Goal: Transaction & Acquisition: Purchase product/service

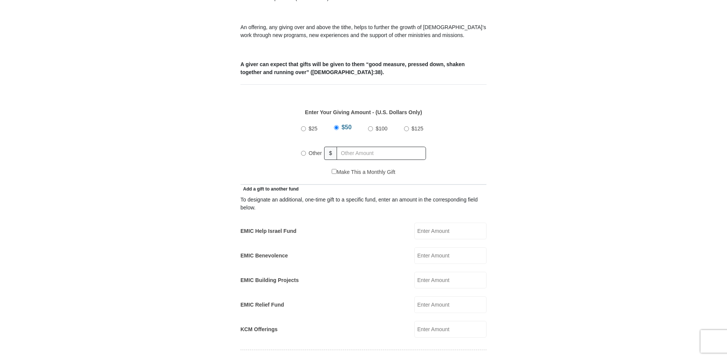
scroll to position [232, 0]
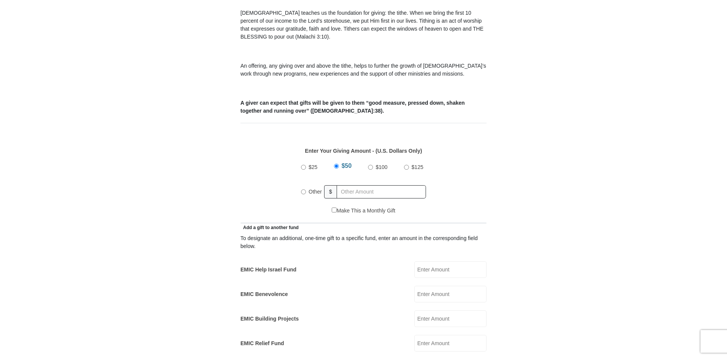
click at [305, 190] on input "Other" at bounding box center [303, 192] width 5 height 5
radio input "true"
type input "1.00"
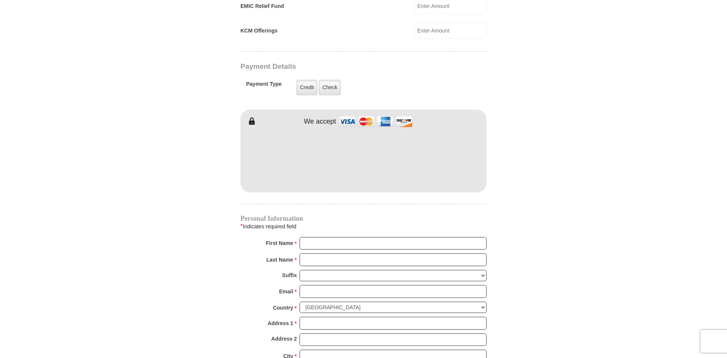
scroll to position [579, 0]
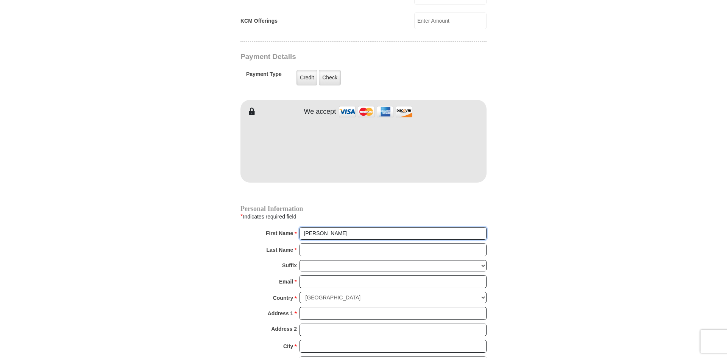
type input "Rebekah"
type input "Herr"
type input "`"
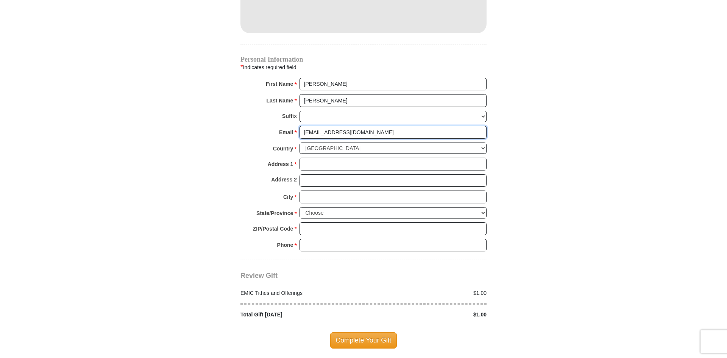
scroll to position [734, 0]
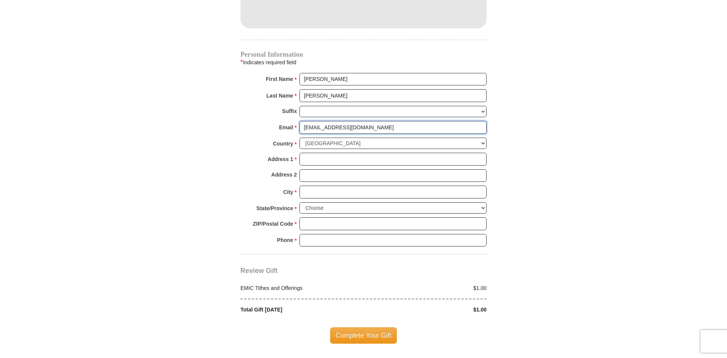
type input "bherr@kcm.org"
type input "709 Calender Ct"
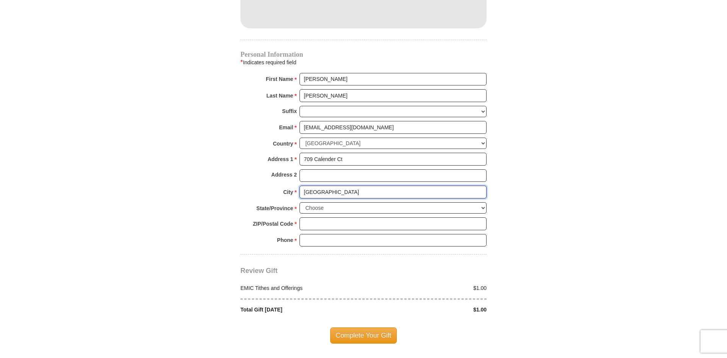
type input "Fort Worth"
select select "TX"
type input "76131"
type input "8182525761"
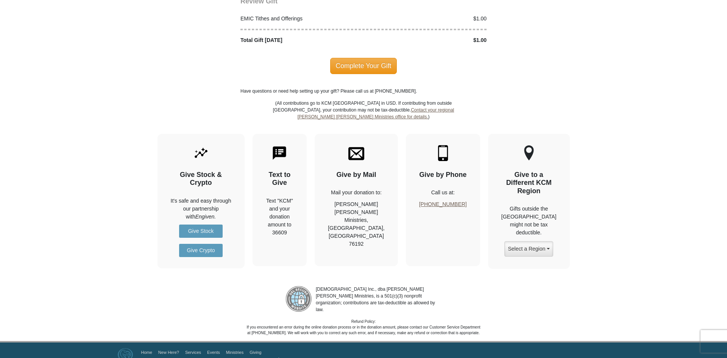
scroll to position [849, 0]
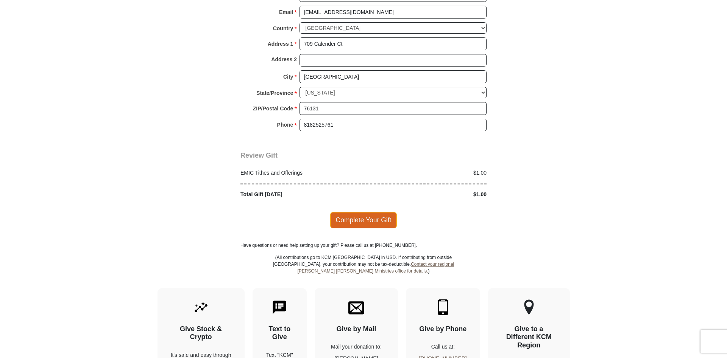
click at [346, 212] on span "Complete Your Gift" at bounding box center [363, 220] width 67 height 16
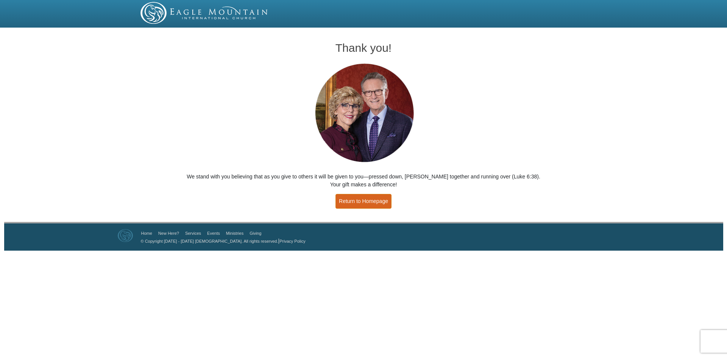
click at [361, 202] on link "Return to Homepage" at bounding box center [363, 201] width 56 height 15
